Goal: Task Accomplishment & Management: Use online tool/utility

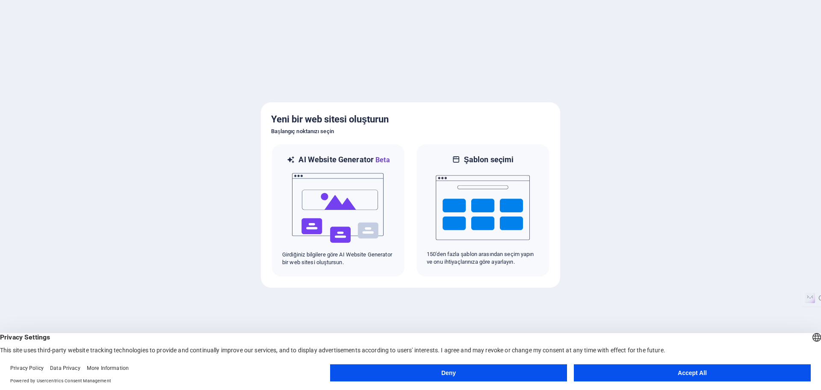
click at [655, 374] on button "Accept All" at bounding box center [692, 372] width 237 height 17
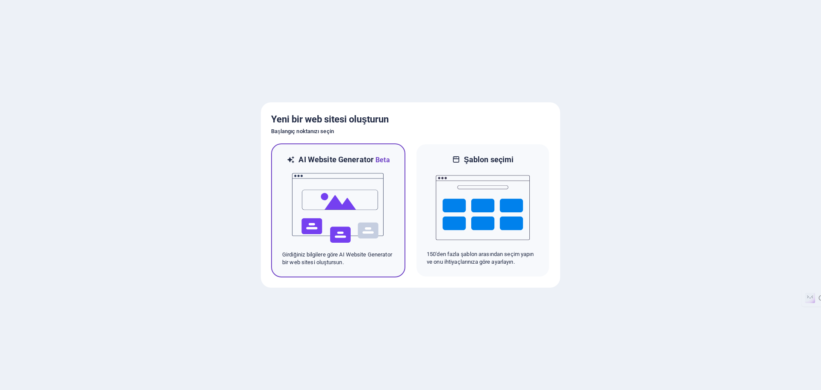
click at [371, 219] on img at bounding box center [338, 208] width 94 height 86
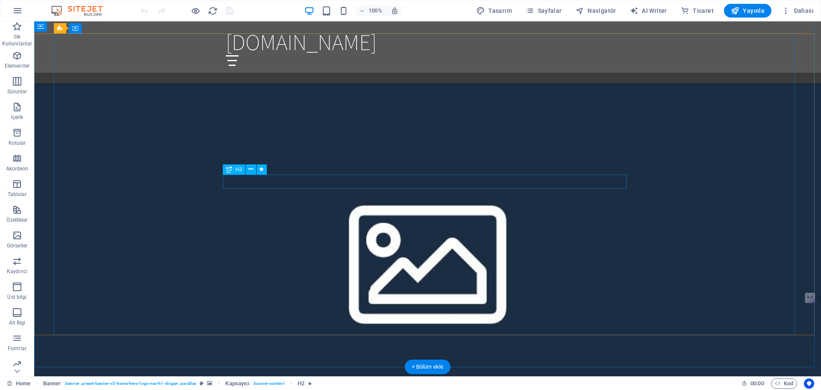
scroll to position [856, 0]
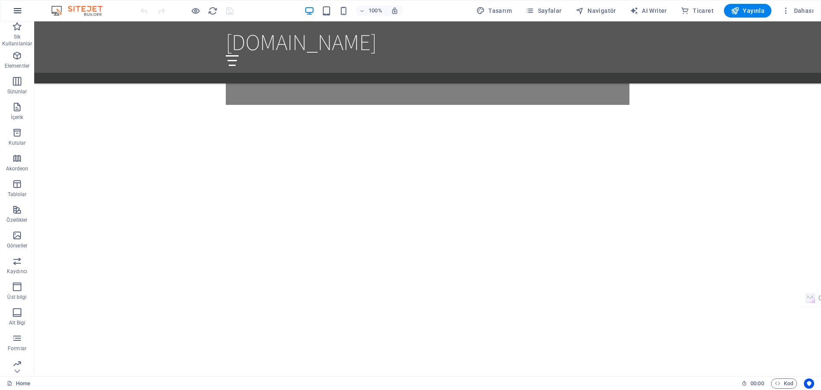
click at [21, 12] on icon "button" at bounding box center [17, 11] width 10 height 10
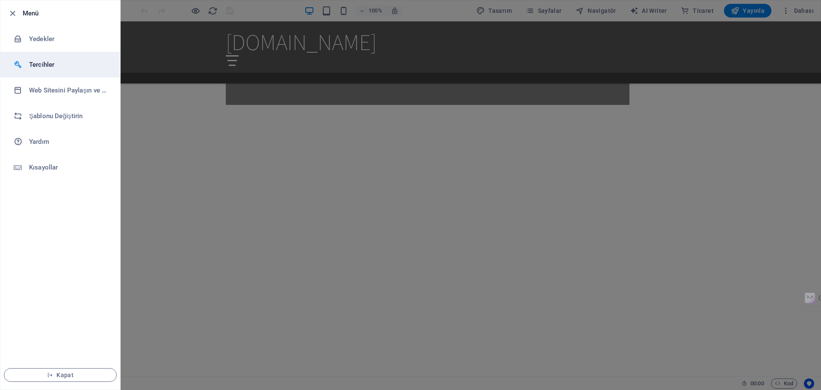
click at [60, 68] on h6 "Tercihler" at bounding box center [68, 64] width 79 height 10
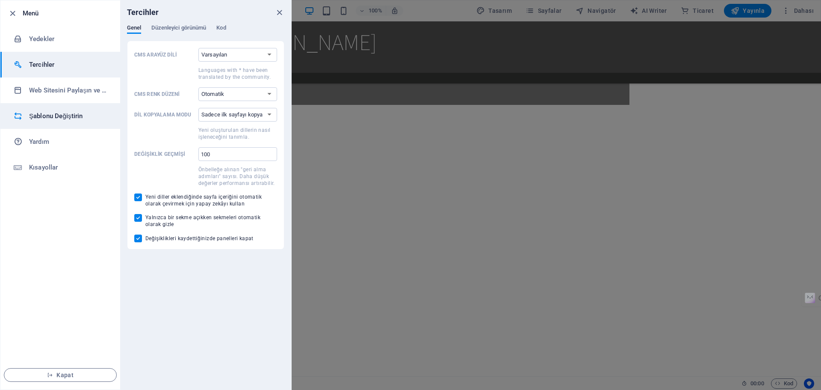
click at [62, 120] on h6 "Şablonu Değiştirin" at bounding box center [68, 116] width 79 height 10
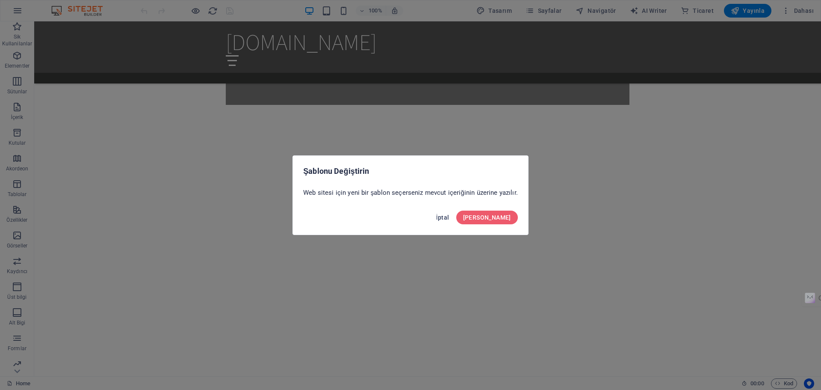
click at [450, 218] on span "İptal" at bounding box center [442, 217] width 13 height 7
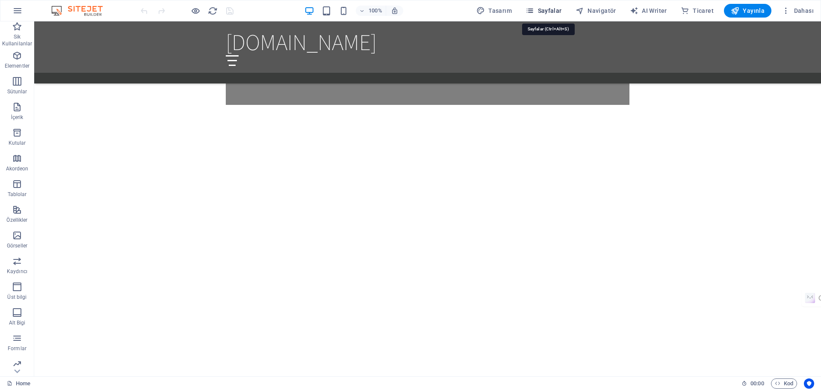
click at [545, 11] on span "Sayfalar" at bounding box center [544, 10] width 36 height 9
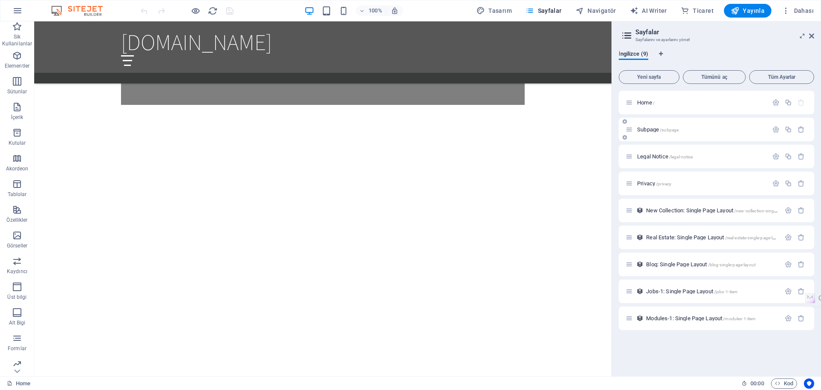
click at [636, 130] on div "Subpage /subpage" at bounding box center [701, 130] width 133 height 6
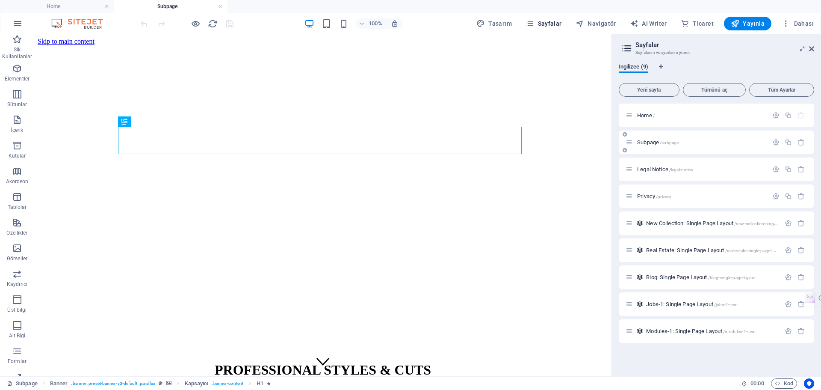
scroll to position [0, 0]
click at [218, 4] on link at bounding box center [220, 7] width 5 height 8
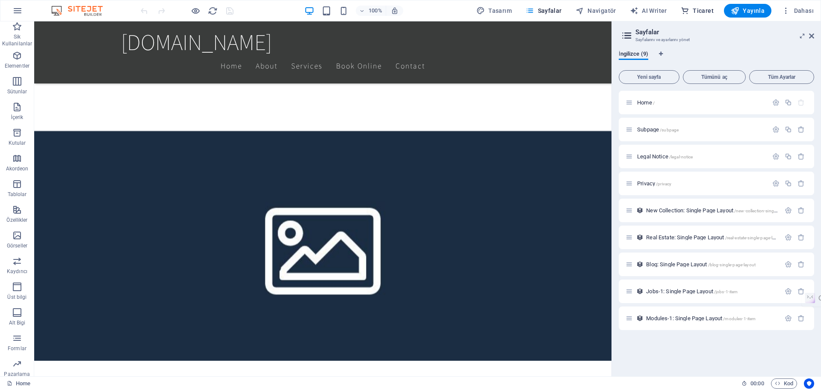
scroll to position [93, 0]
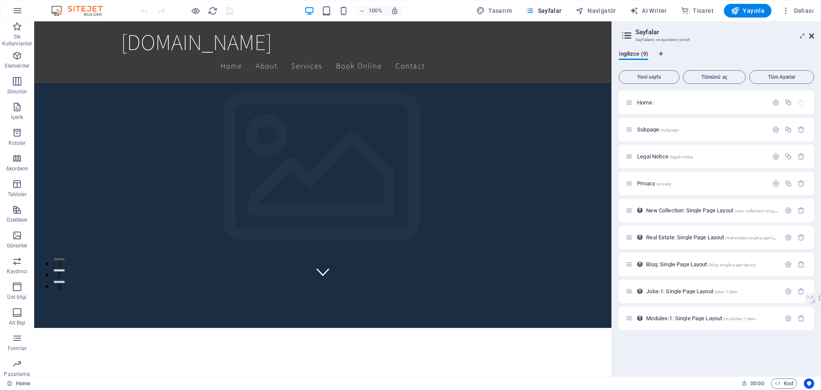
click at [812, 36] on icon at bounding box center [811, 36] width 5 height 7
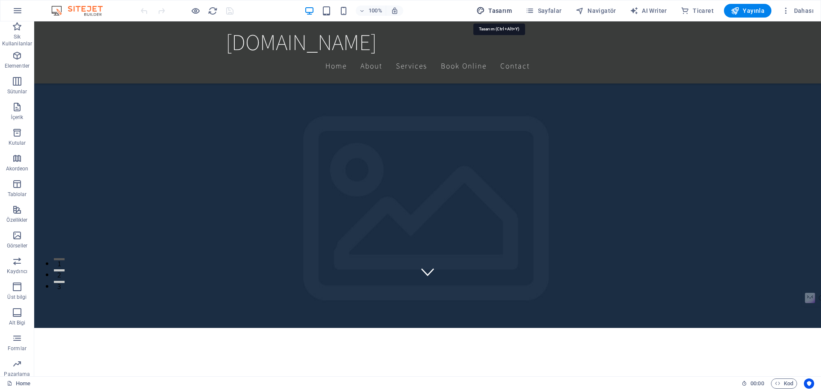
click at [512, 11] on span "Tasarım" at bounding box center [495, 10] width 36 height 9
select select "rem"
select select "200"
select select "px"
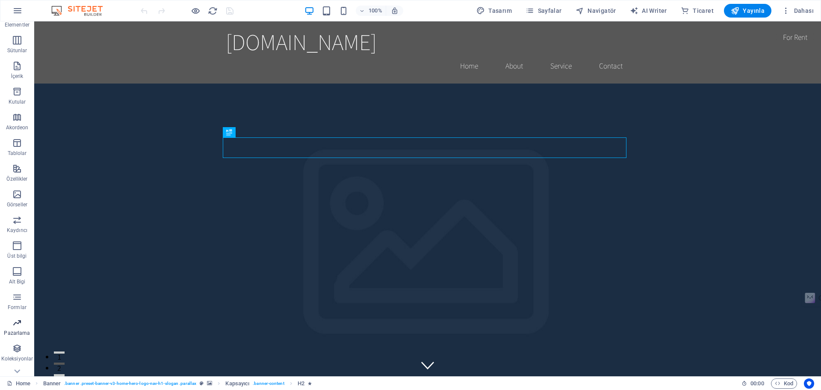
scroll to position [56, 0]
click at [803, 13] on span "Dahası" at bounding box center [798, 10] width 32 height 9
